Goal: Task Accomplishment & Management: Complete application form

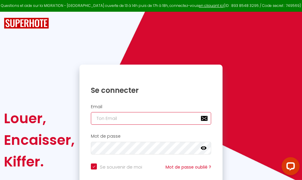
click at [150, 116] on input "email" at bounding box center [151, 118] width 120 height 13
type input "m"
checkbox input "true"
type input "ma"
checkbox input "true"
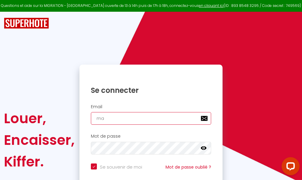
type input "mar"
checkbox input "true"
type input "marc"
checkbox input "true"
type input "marcd"
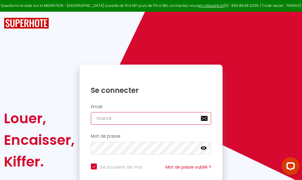
checkbox input "true"
type input "marcdp"
checkbox input "true"
type input "marcdpo"
checkbox input "true"
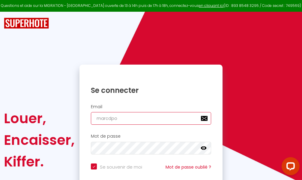
type input "marcdpoz"
checkbox input "true"
type input "marcdpoz."
checkbox input "true"
type input "marcdpoz.l"
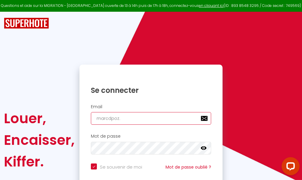
checkbox input "true"
type input "marcdpoz.lo"
checkbox input "true"
type input "marcdpoz.loc"
checkbox input "true"
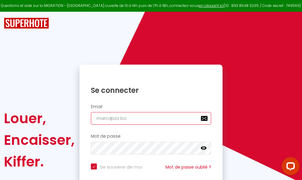
type input "marcdpoz.loca"
checkbox input "true"
type input "marcdpoz.locat"
checkbox input "true"
type input "marcdpoz.locati"
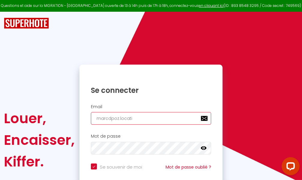
checkbox input "true"
type input "marcdpoz.locatio"
checkbox input "true"
type input "marcdpoz.location"
checkbox input "true"
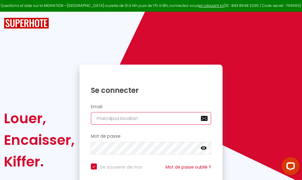
type input "marcdpoz.location@"
checkbox input "true"
type input "marcdpoz.location@g"
checkbox input "true"
type input "marcdpoz.location@gm"
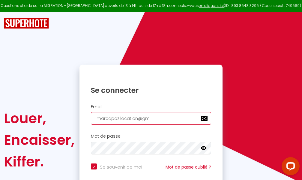
checkbox input "true"
type input "marcdpoz.location@gma"
checkbox input "true"
type input "marcdpoz.location@gmai"
checkbox input "true"
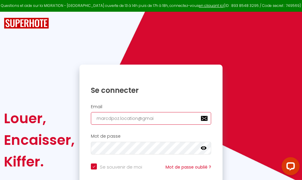
type input "[EMAIL_ADDRESS]"
checkbox input "true"
type input "[EMAIL_ADDRESS]."
checkbox input "true"
type input "marcdpoz.location@gmail.c"
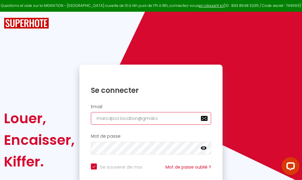
checkbox input "true"
type input "[EMAIL_ADDRESS][DOMAIN_NAME]"
checkbox input "true"
type input "[EMAIL_ADDRESS][DOMAIN_NAME]"
checkbox input "true"
